Goal: Check status: Check status

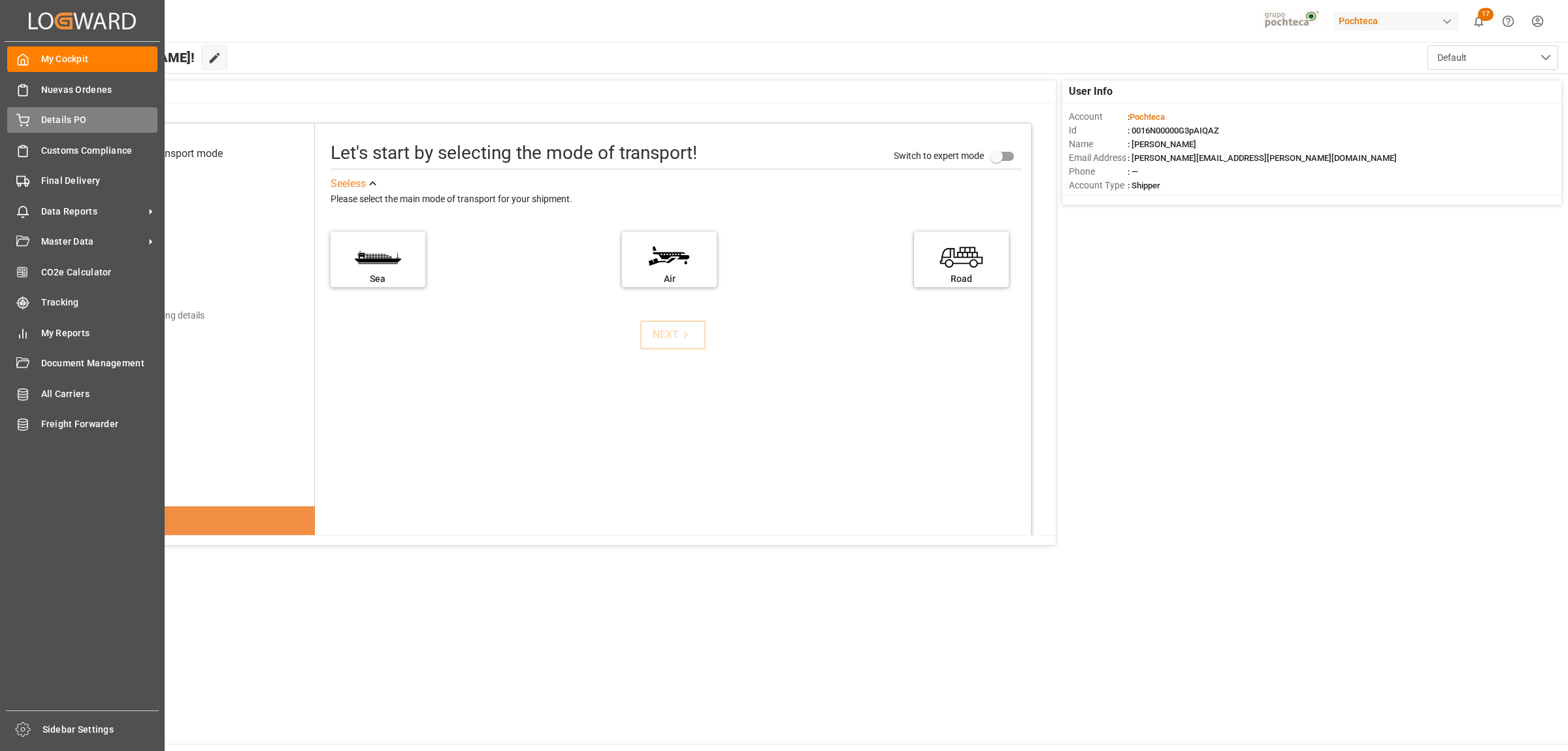
click at [63, 123] on span "Details PO" at bounding box center [100, 120] width 117 height 14
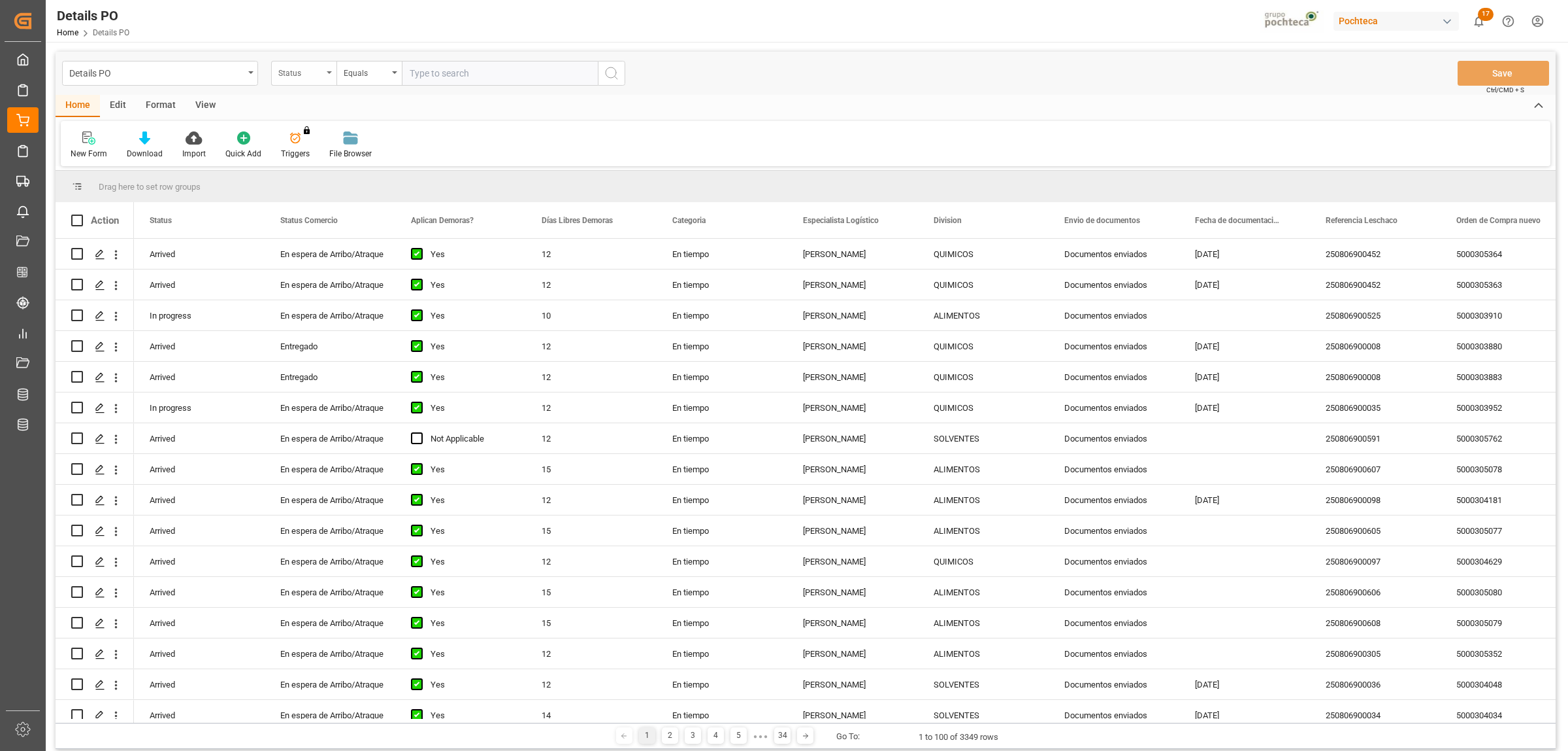
click at [332, 73] on div "Status" at bounding box center [304, 73] width 65 height 25
type input "orde"
click at [387, 132] on div "Orden de Compra nuevo" at bounding box center [369, 133] width 195 height 27
click at [421, 73] on input "text" at bounding box center [499, 73] width 196 height 25
paste input "5000306369"
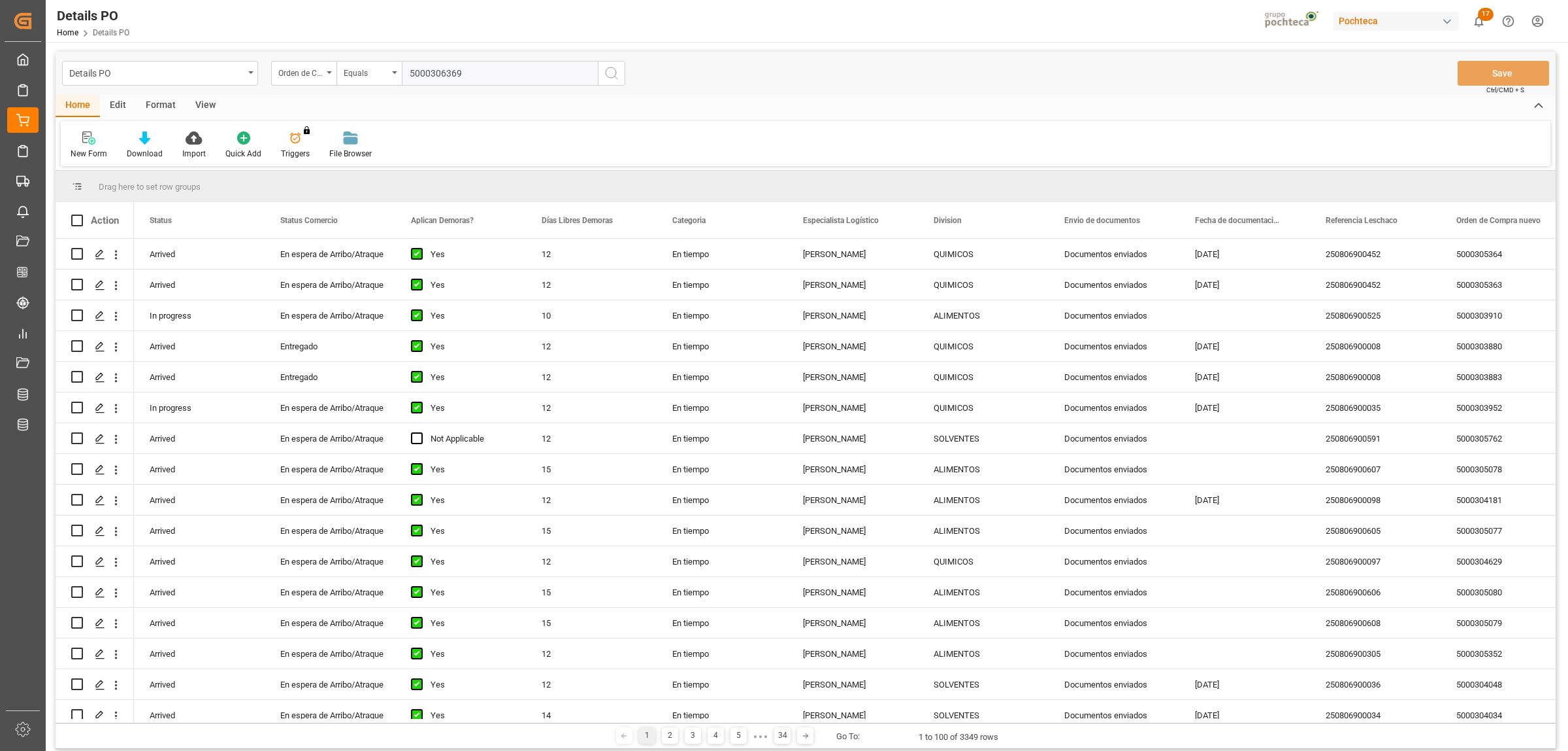
type input "5000306369"
click at [612, 74] on icon "search button" at bounding box center [612, 73] width 15 height 15
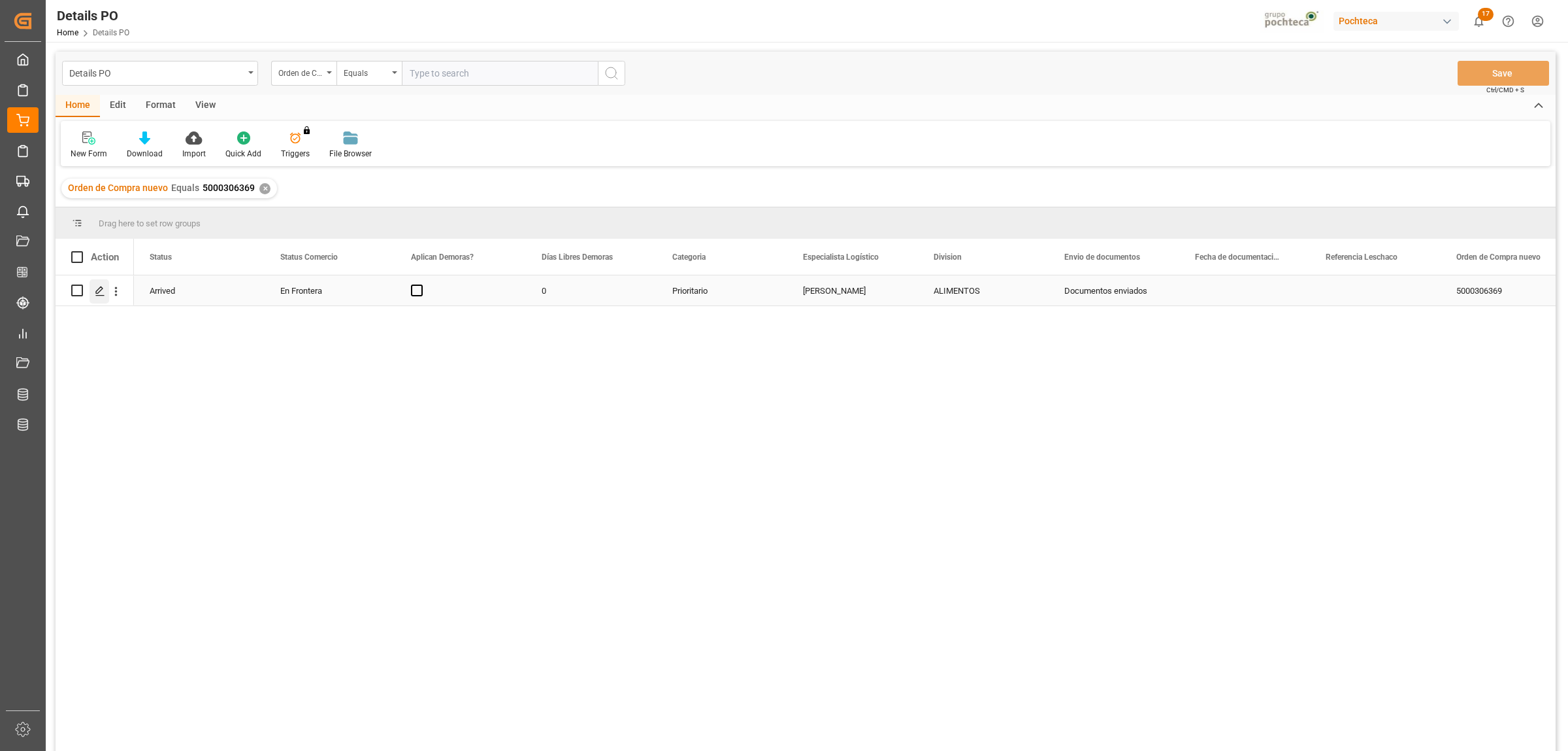
click at [92, 292] on div "Press SPACE to select this row." at bounding box center [99, 291] width 20 height 24
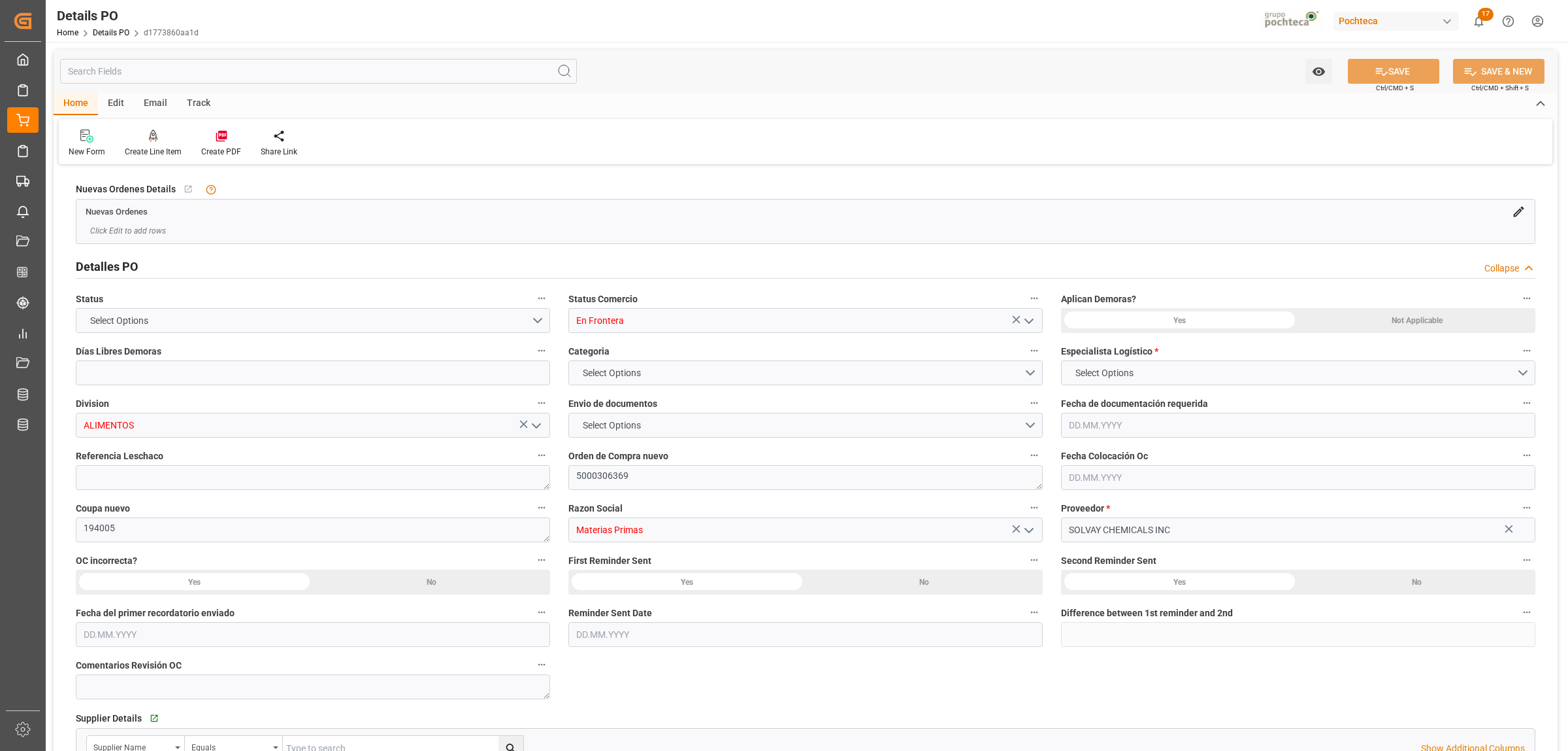
type input "0"
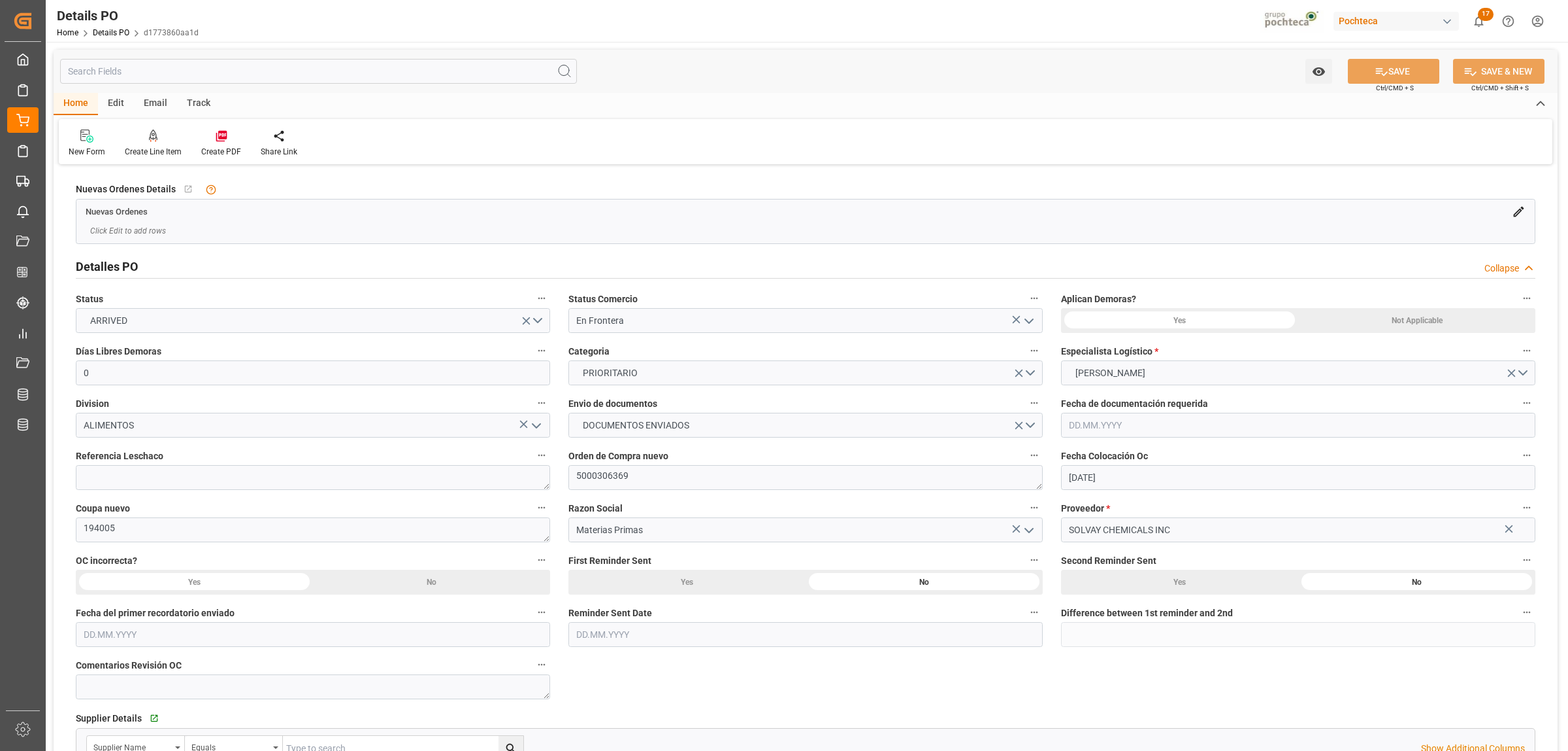
type input "[DATE]"
drag, startPoint x: 1124, startPoint y: 476, endPoint x: 1067, endPoint y: 477, distance: 57.0
click at [1067, 477] on input "[DATE]" at bounding box center [1298, 477] width 474 height 25
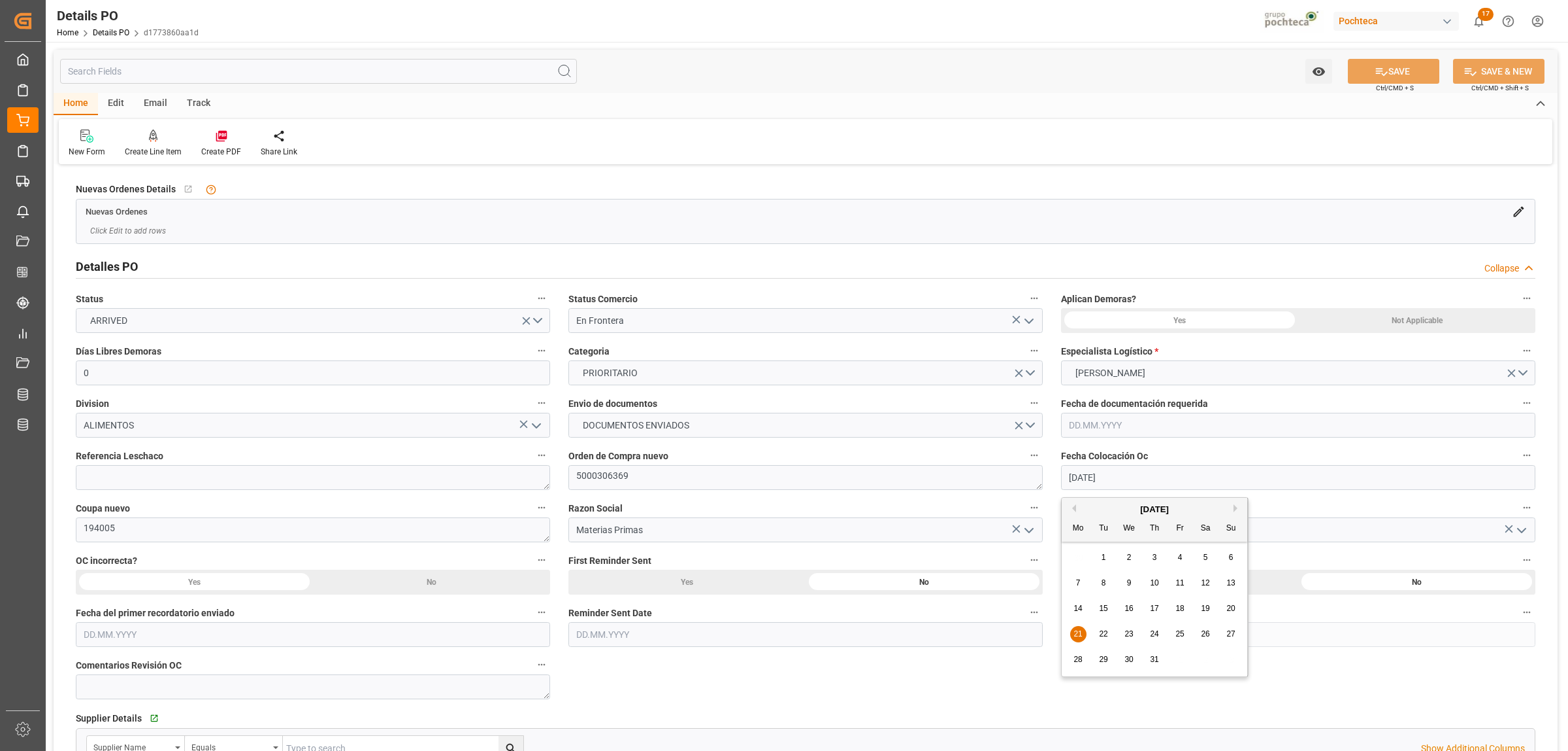
drag, startPoint x: 958, startPoint y: 699, endPoint x: 1016, endPoint y: 688, distance: 59.0
